Goal: Find specific page/section: Find specific page/section

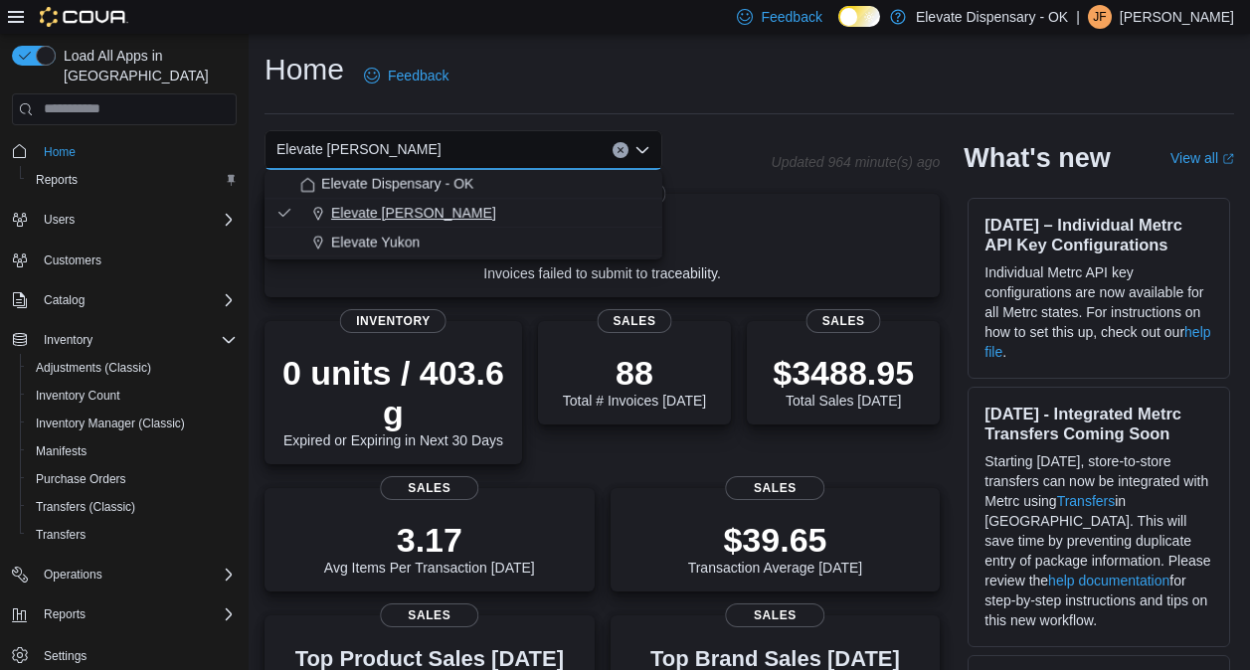
click at [434, 218] on span "Elevate Bethany" at bounding box center [413, 213] width 165 height 20
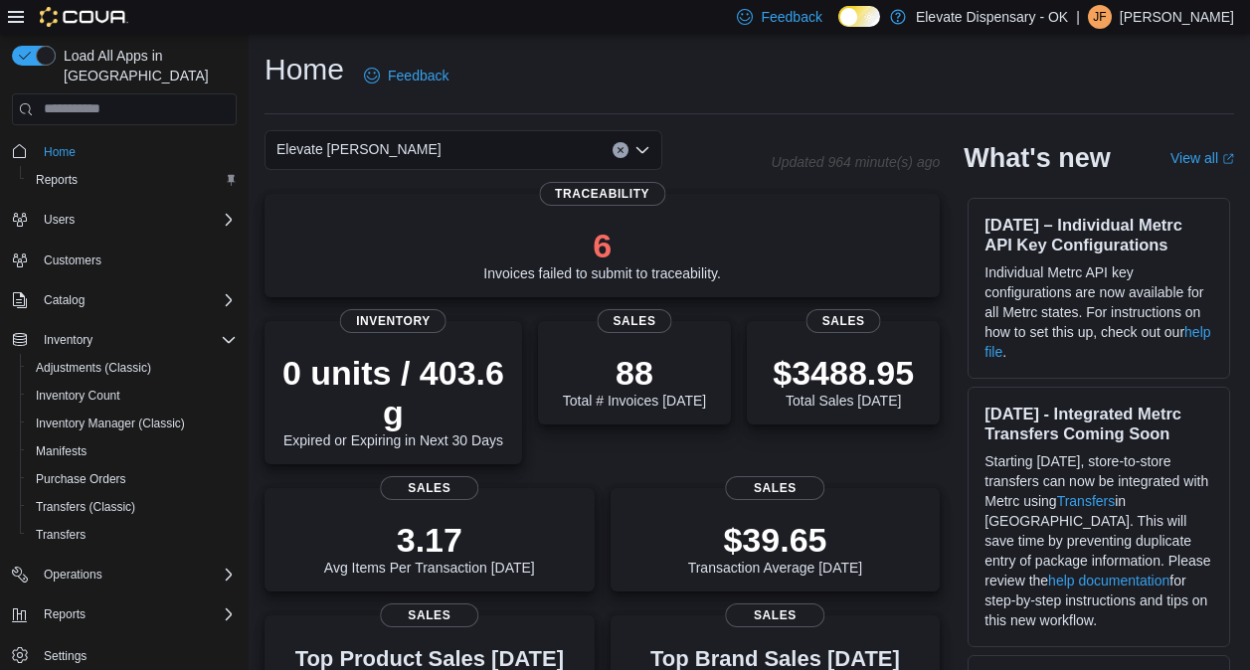
click at [647, 162] on div "Elevate Bethany Combo box. Selected. Elevate Bethany. Press Backspace to delete…" at bounding box center [464, 150] width 398 height 40
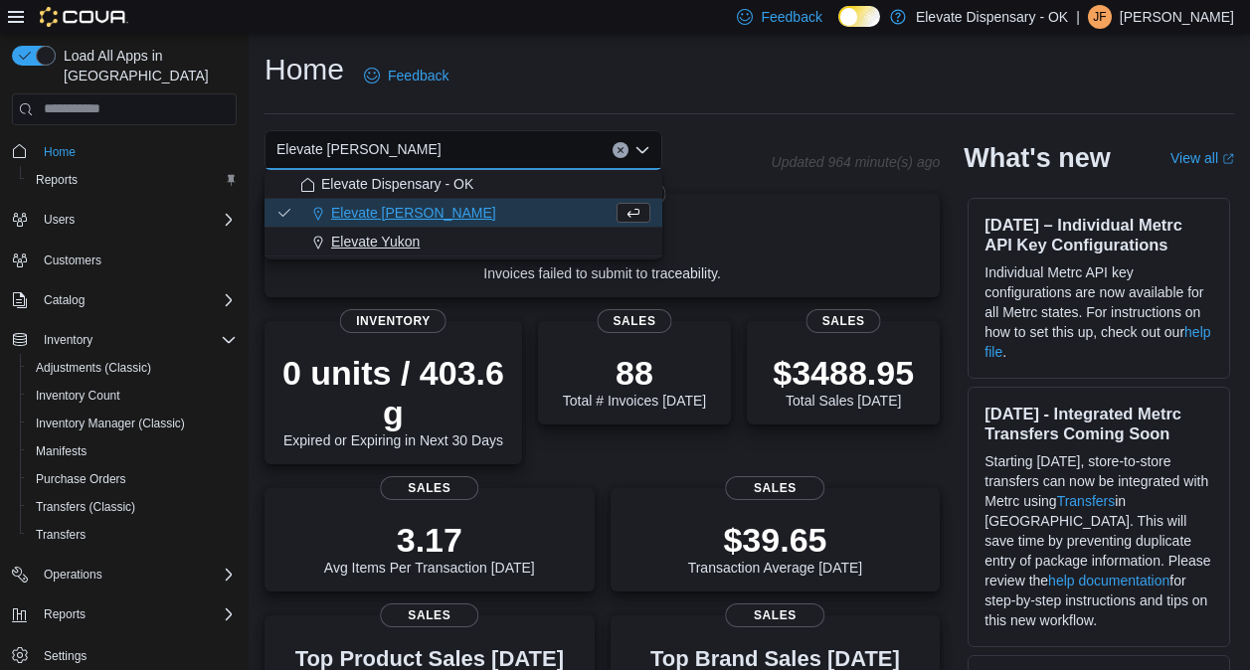
click at [433, 244] on div "Elevate Yukon" at bounding box center [475, 242] width 350 height 20
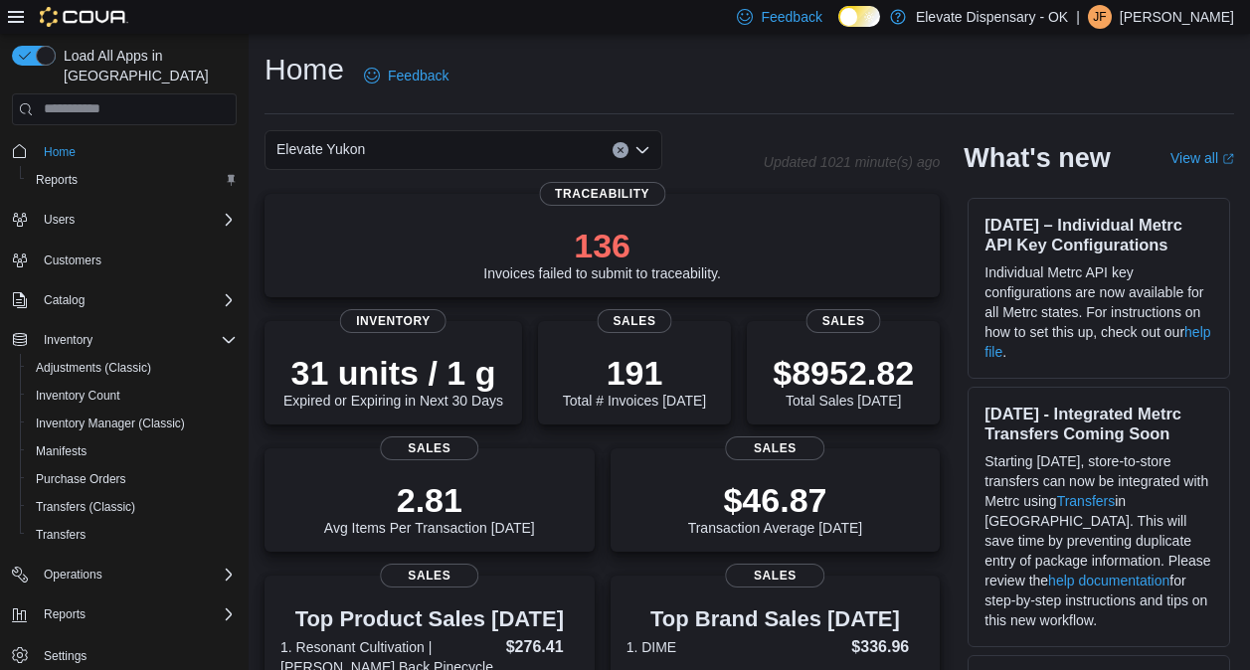
click at [639, 159] on div "Elevate Yukon Combo box. Selected. Elevate Yukon. Press Backspace to delete Ele…" at bounding box center [464, 150] width 398 height 40
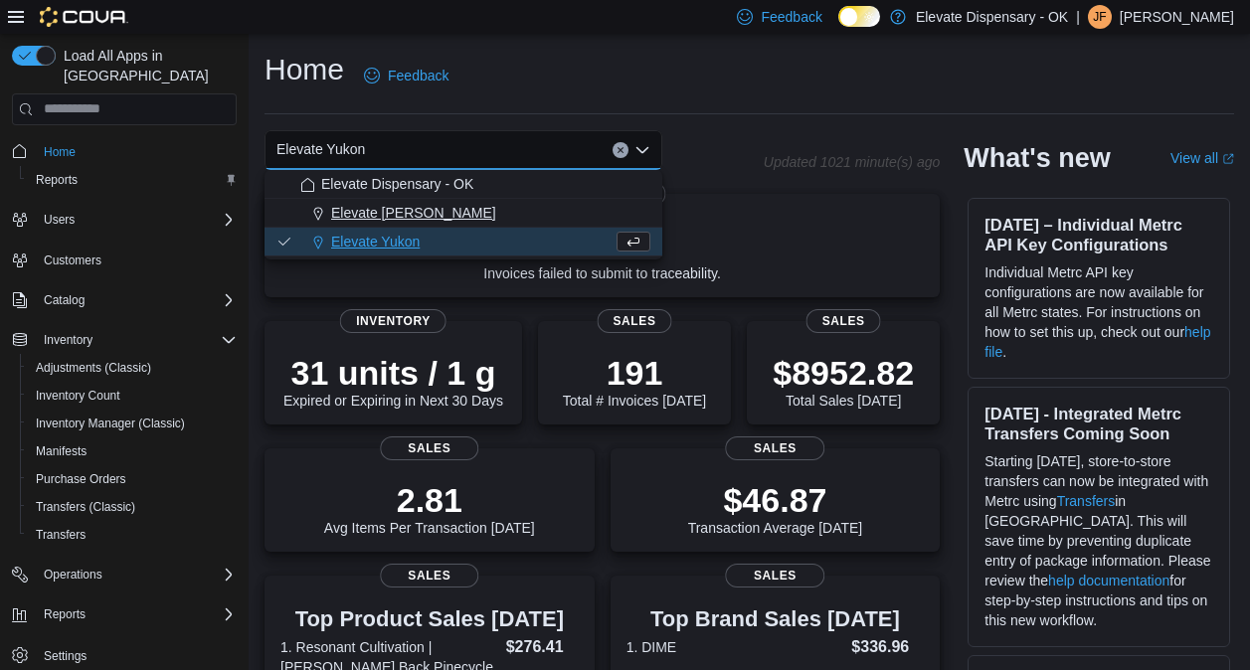
click at [492, 208] on div "Elevate Bethany" at bounding box center [475, 213] width 350 height 20
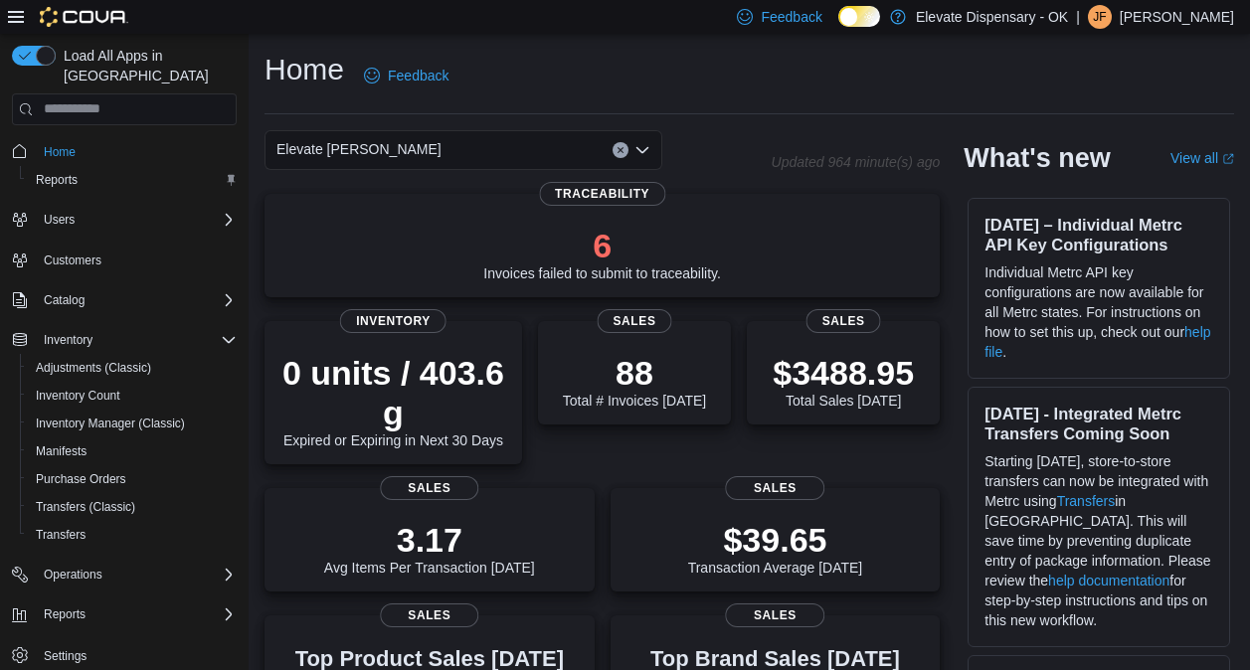
click at [90, 139] on span "Home" at bounding box center [136, 151] width 201 height 25
click at [66, 144] on span "Home" at bounding box center [60, 152] width 32 height 16
click at [635, 152] on icon "Open list of options" at bounding box center [642, 150] width 16 height 16
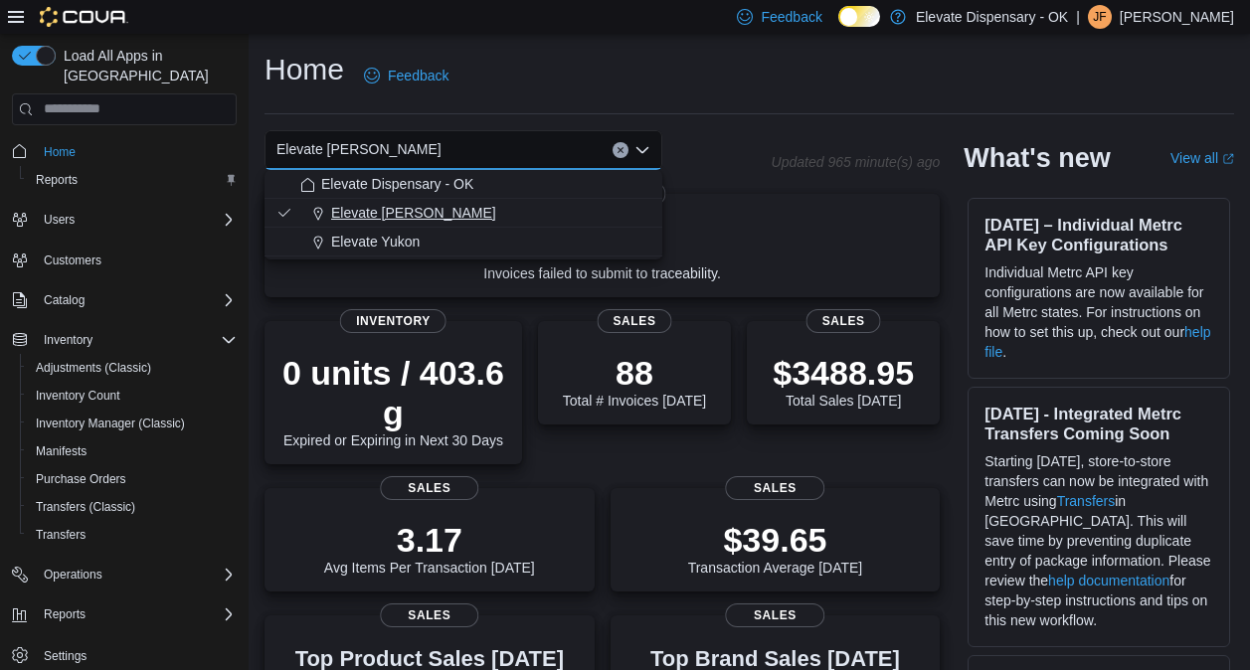
click at [454, 215] on div "Elevate Bethany" at bounding box center [475, 213] width 350 height 20
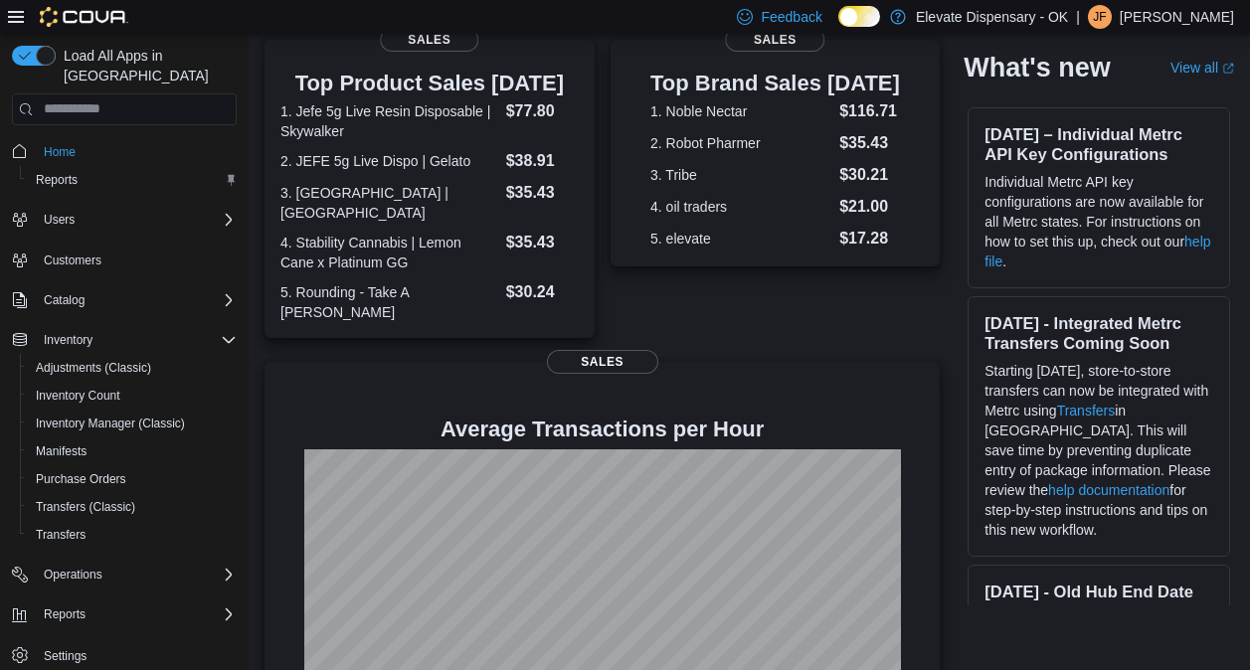
scroll to position [577, 0]
